Goal: Task Accomplishment & Management: Use online tool/utility

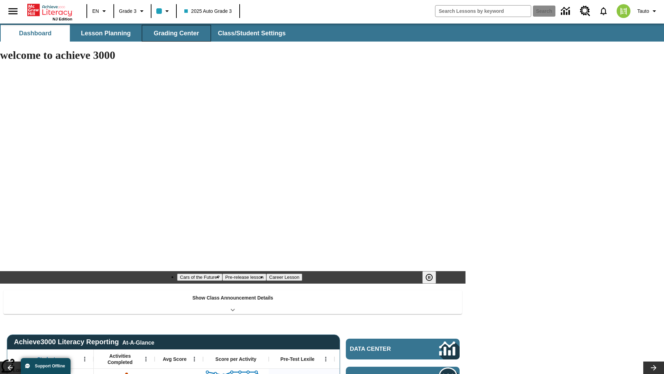
click at [176, 33] on span "Grading Center" at bounding box center [176, 33] width 45 height 8
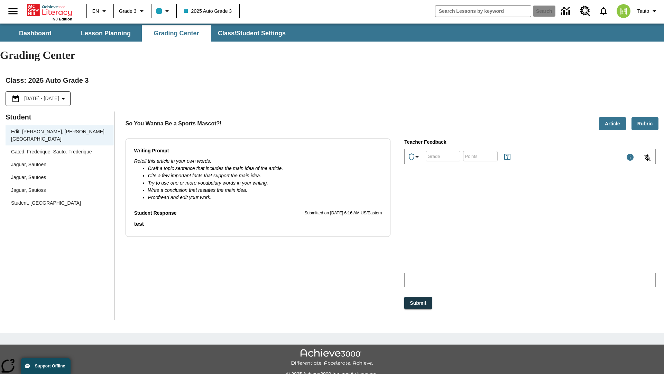
click at [60, 161] on div "Jaguar, Sautoen" at bounding box center [59, 164] width 97 height 7
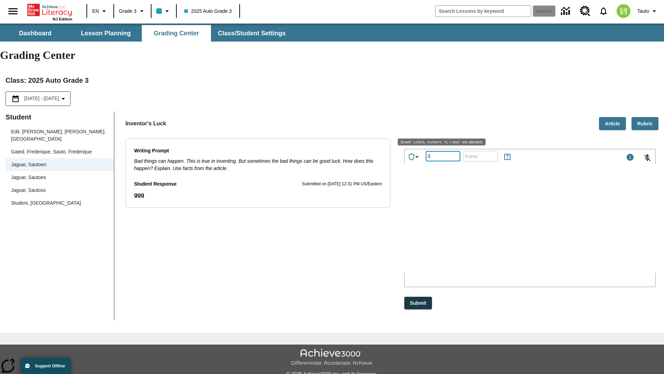
type input "3"
type input "10"
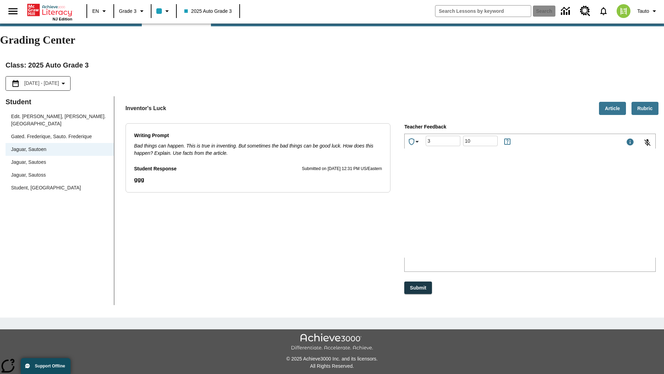
click at [506, 213] on p "Type your response here." at bounding box center [457, 212] width 98 height 6
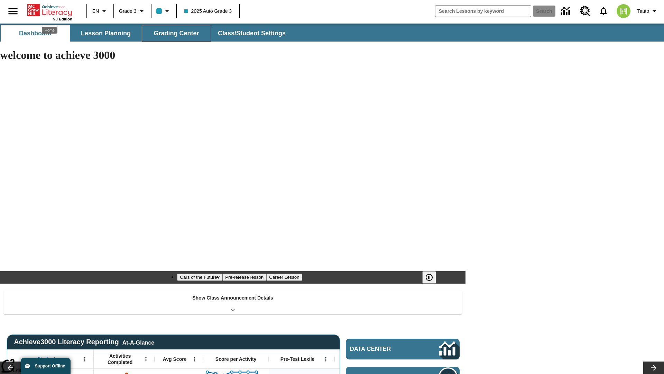
click at [176, 33] on span "Grading Center" at bounding box center [176, 33] width 45 height 8
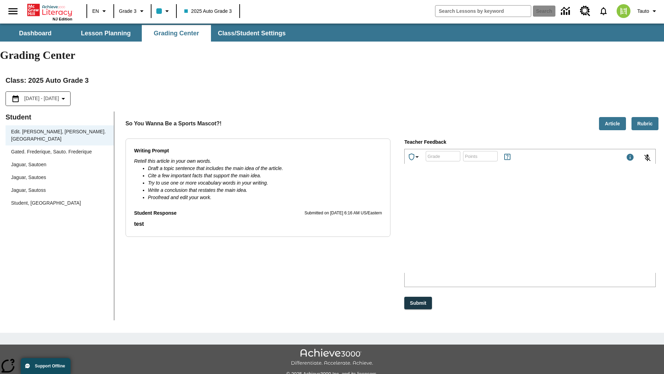
click at [60, 161] on div "Jaguar, Sautoen" at bounding box center [59, 164] width 97 height 7
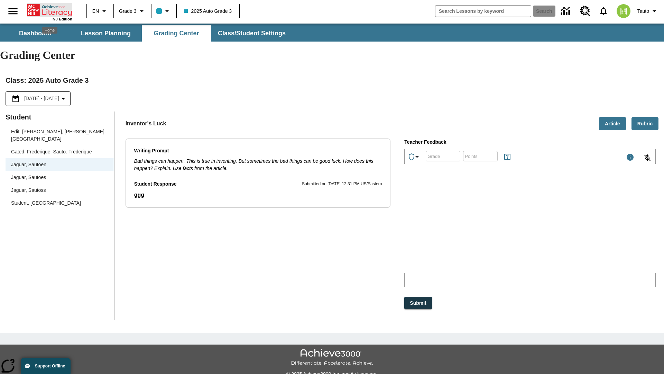
scroll to position [16, 0]
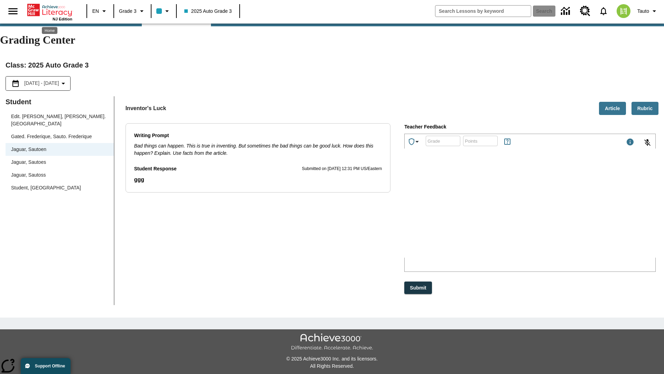
click at [506, 213] on p "lpdXK" at bounding box center [457, 212] width 98 height 6
click at [506, 213] on p "YUpKZX" at bounding box center [457, 212] width 98 height 6
